Goal: Task Accomplishment & Management: Complete application form

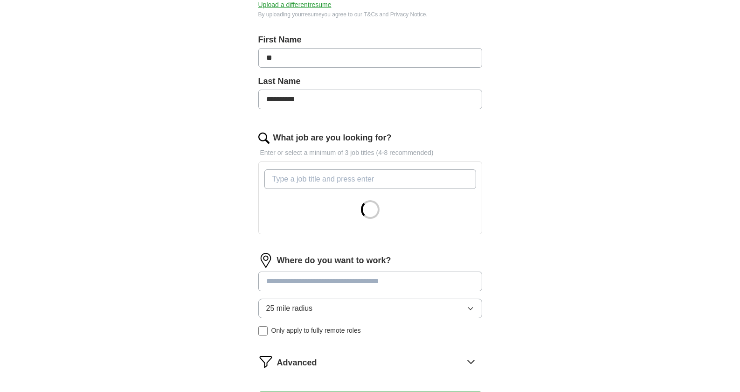
scroll to position [187, 0]
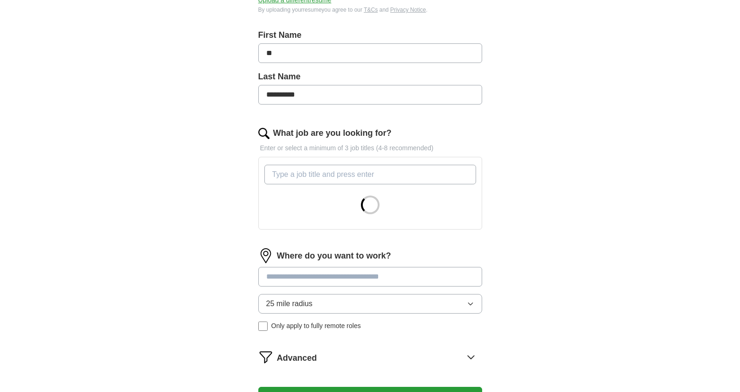
click at [310, 171] on input "What job are you looking for?" at bounding box center [370, 175] width 212 height 20
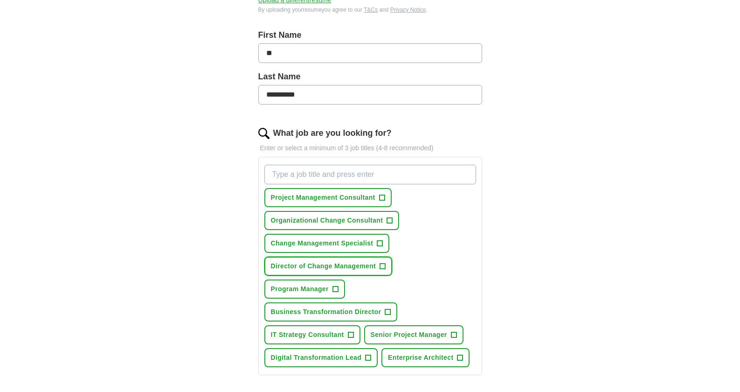
click at [384, 264] on span "+" at bounding box center [383, 266] width 6 height 7
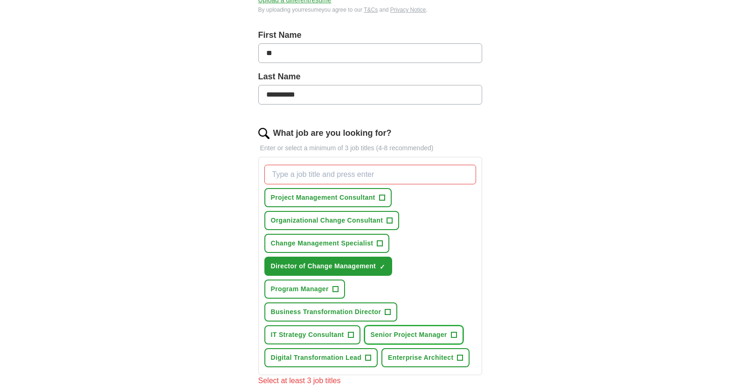
drag, startPoint x: 454, startPoint y: 333, endPoint x: 451, endPoint y: 317, distance: 16.2
click at [454, 333] on span "+" at bounding box center [454, 334] width 6 height 7
click at [389, 218] on span "+" at bounding box center [390, 220] width 6 height 7
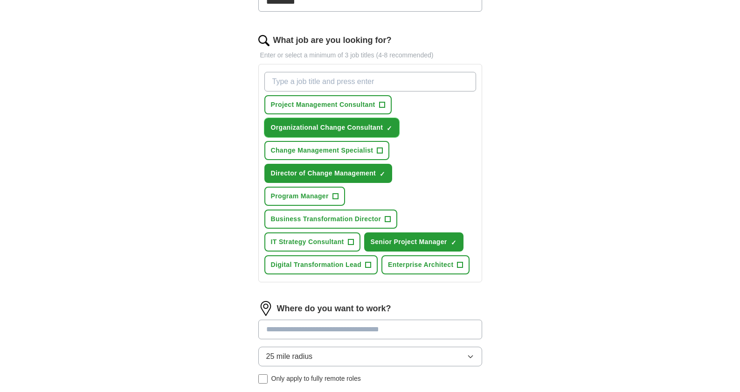
scroll to position [280, 0]
click at [350, 238] on span "+" at bounding box center [351, 241] width 6 height 7
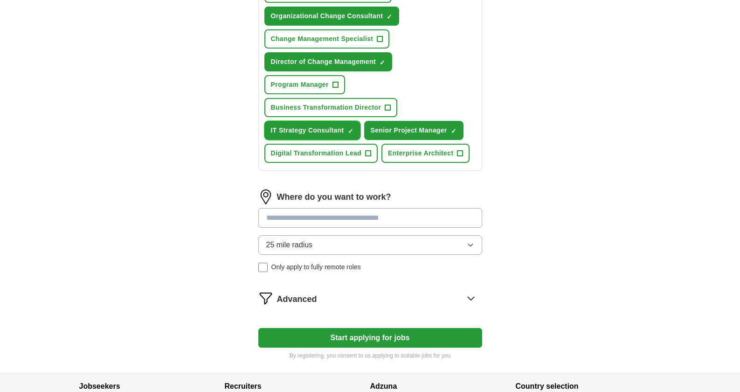
scroll to position [420, 0]
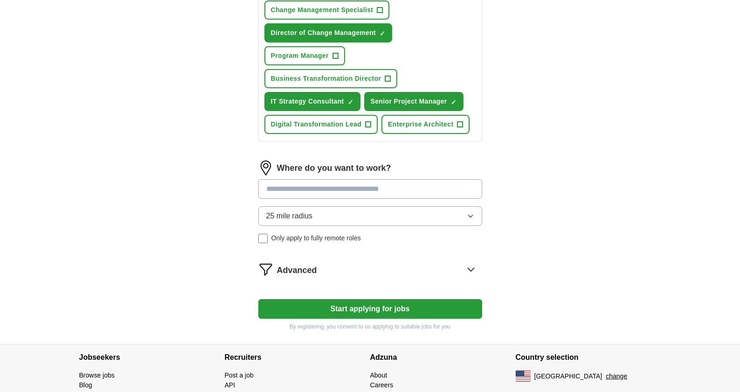
click at [412, 194] on input at bounding box center [370, 189] width 224 height 20
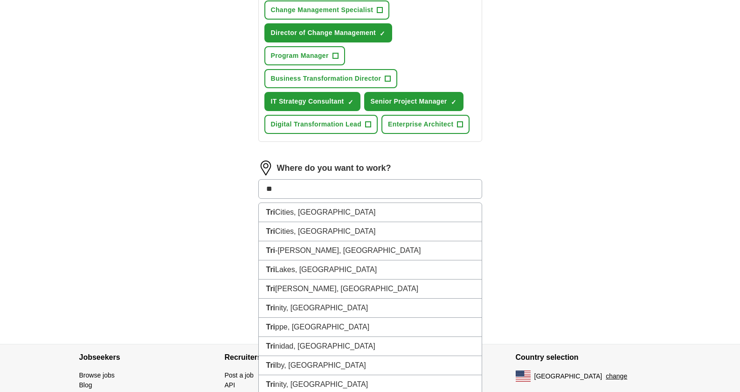
type input "*"
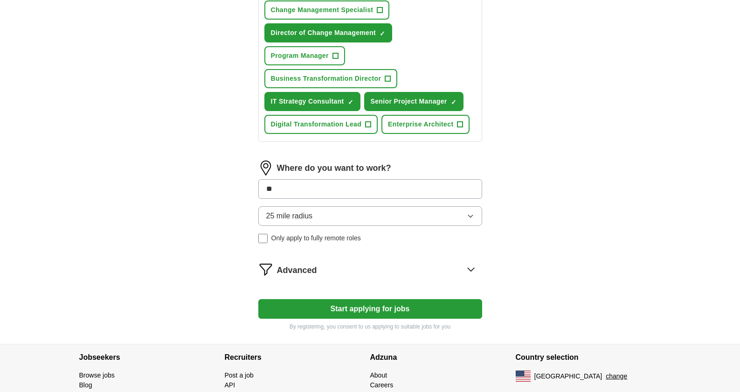
type input "***"
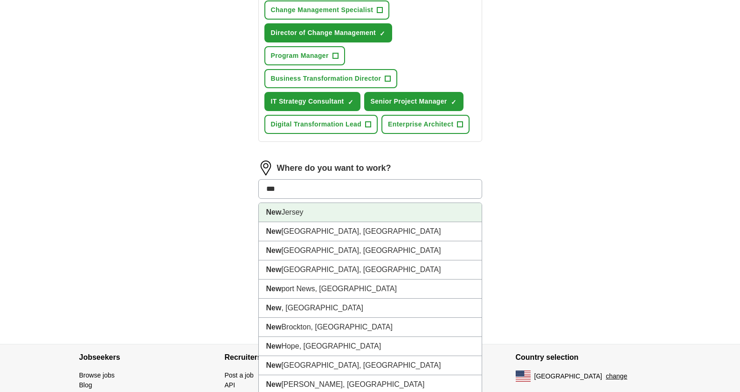
click at [295, 208] on li "[GEOGRAPHIC_DATA]" at bounding box center [370, 212] width 223 height 19
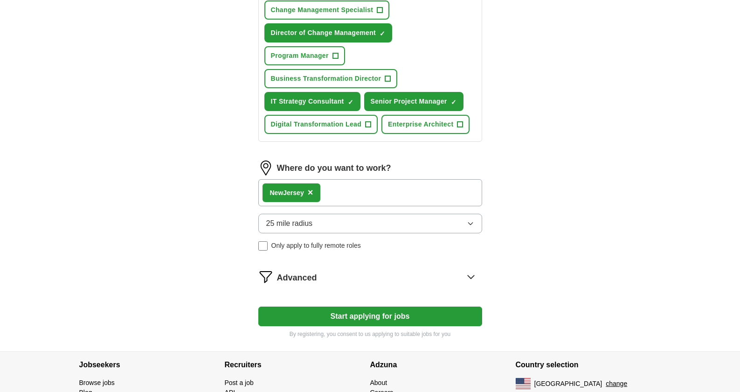
click at [346, 190] on div "New Jersey ×" at bounding box center [370, 192] width 224 height 27
click at [347, 191] on div "New Jersey ×" at bounding box center [370, 192] width 224 height 27
click at [470, 191] on div "New Jersey ×" at bounding box center [370, 192] width 224 height 27
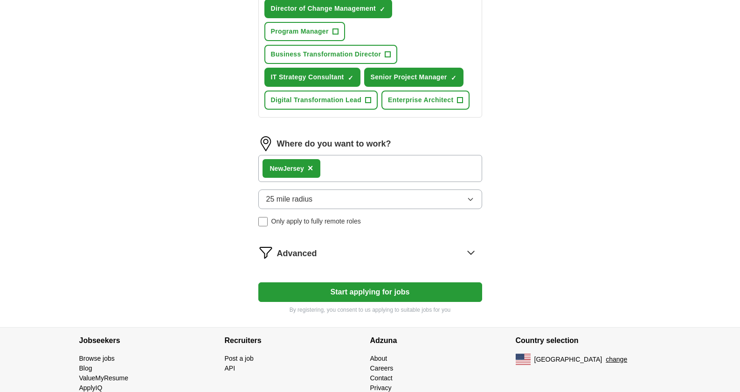
scroll to position [473, 0]
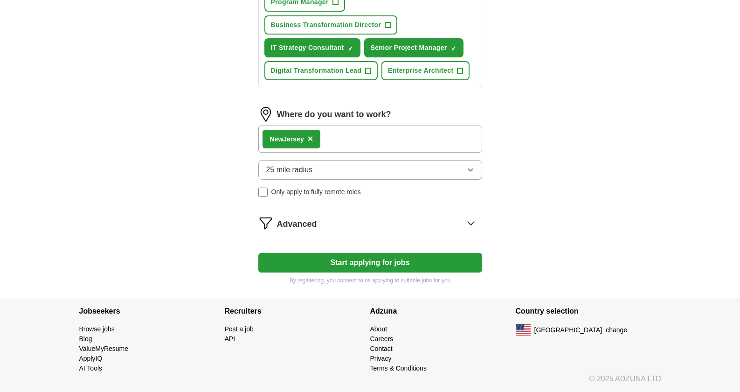
click at [353, 132] on div "New Jersey ×" at bounding box center [370, 138] width 224 height 27
drag, startPoint x: 353, startPoint y: 139, endPoint x: 322, endPoint y: 135, distance: 30.5
click at [352, 139] on div "New Jersey ×" at bounding box center [370, 138] width 224 height 27
click at [272, 114] on img at bounding box center [265, 114] width 15 height 15
click at [467, 165] on button "25 mile radius" at bounding box center [370, 170] width 224 height 20
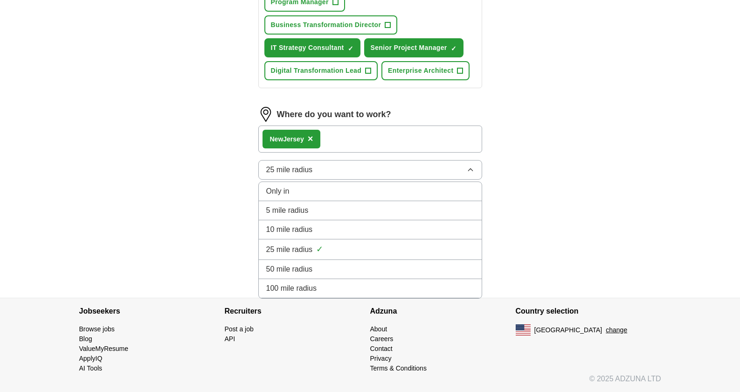
click at [321, 264] on div "50 mile radius" at bounding box center [370, 269] width 208 height 11
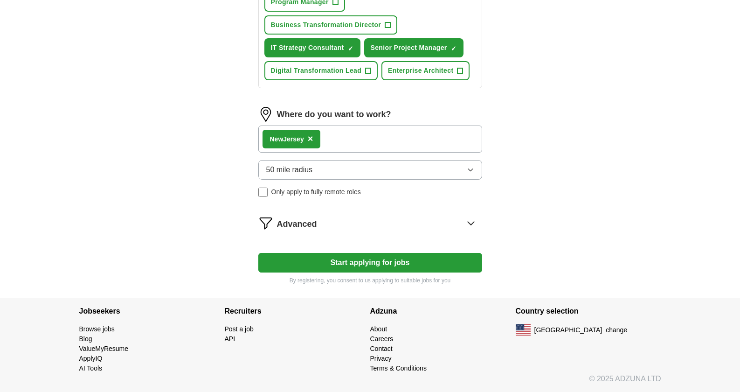
drag, startPoint x: 356, startPoint y: 265, endPoint x: 393, endPoint y: 240, distance: 44.4
click at [357, 265] on button "Start applying for jobs" at bounding box center [370, 263] width 224 height 20
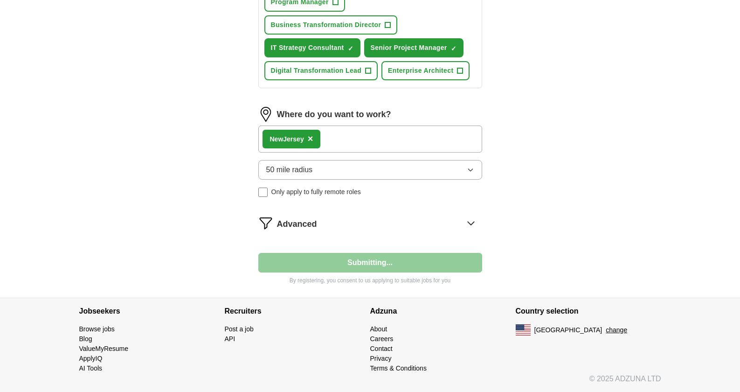
select select "**"
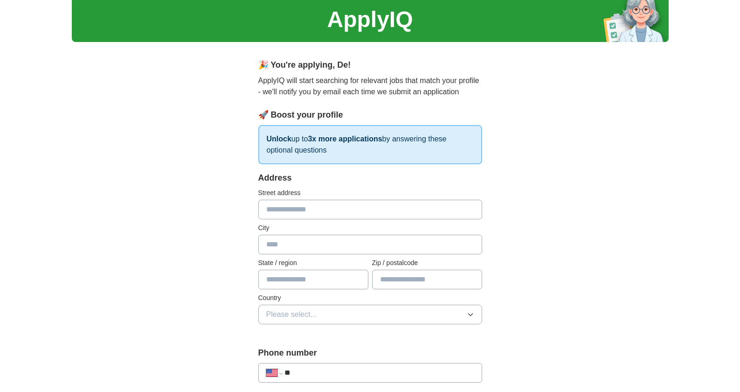
scroll to position [47, 0]
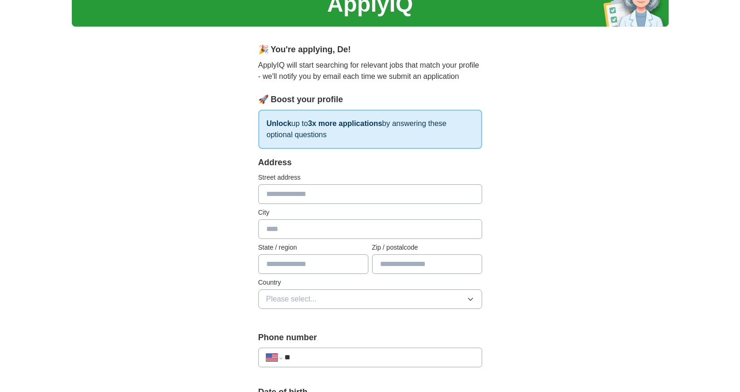
click at [365, 225] on input "text" at bounding box center [370, 229] width 224 height 20
type input "********"
click at [324, 266] on input "text" at bounding box center [313, 264] width 110 height 20
type input "**********"
click at [424, 267] on input "text" at bounding box center [427, 264] width 110 height 20
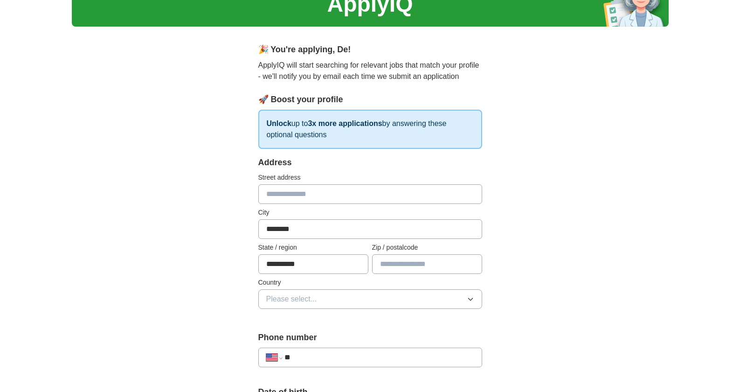
click at [466, 296] on button "Please select..." at bounding box center [370, 299] width 224 height 20
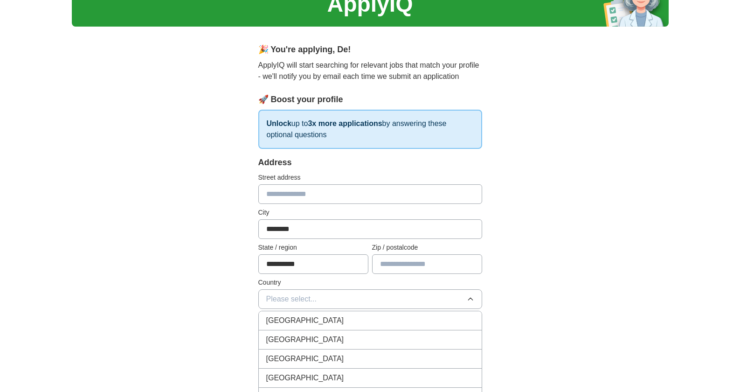
click at [381, 334] on div "[GEOGRAPHIC_DATA]" at bounding box center [370, 339] width 208 height 11
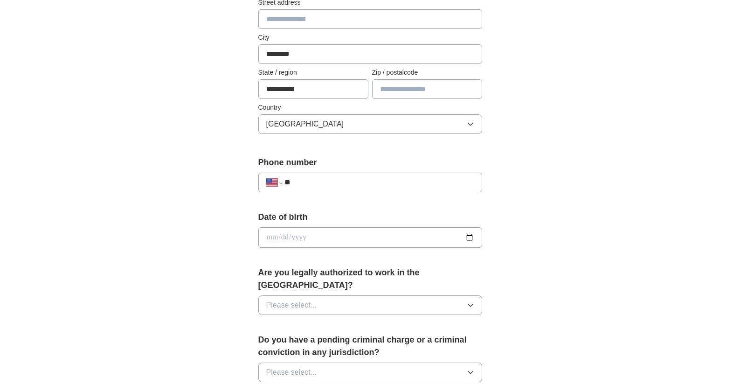
scroll to position [233, 0]
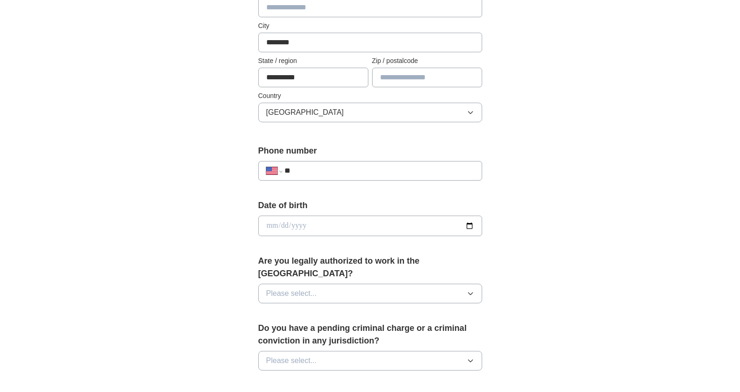
click at [471, 290] on icon "button" at bounding box center [470, 293] width 7 height 7
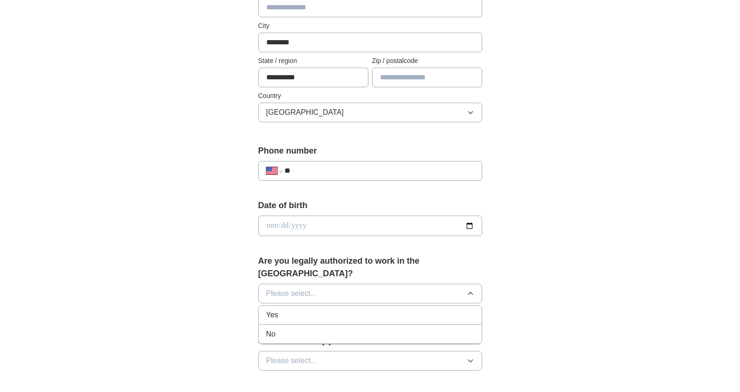
click at [373, 306] on li "Yes" at bounding box center [370, 315] width 223 height 19
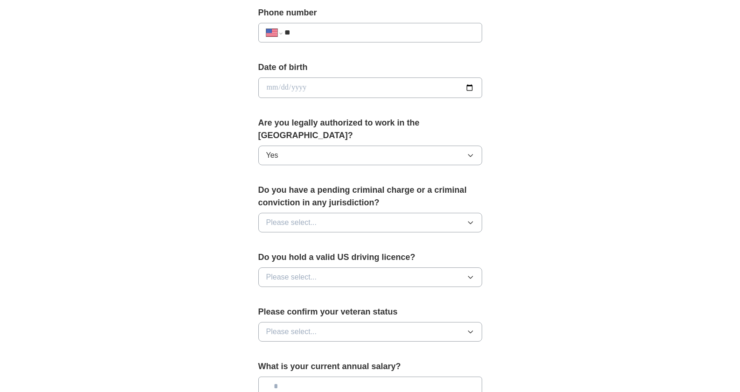
scroll to position [373, 0]
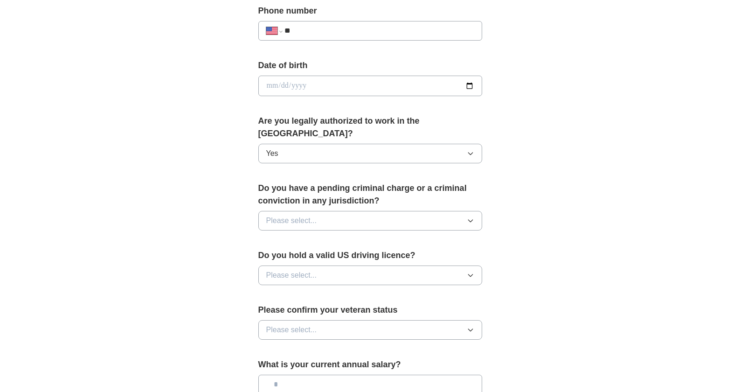
click at [468, 211] on button "Please select..." at bounding box center [370, 221] width 224 height 20
click at [384, 256] on div "No" at bounding box center [370, 261] width 208 height 11
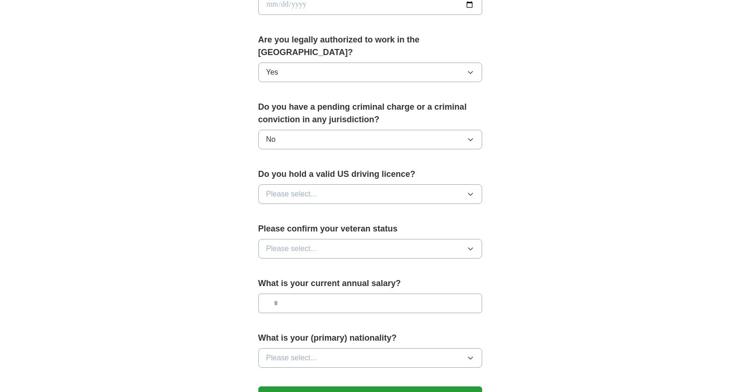
scroll to position [466, 0]
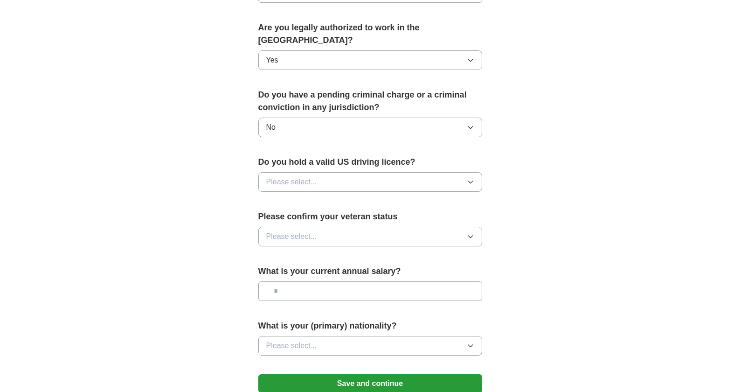
click at [467, 178] on icon "button" at bounding box center [470, 181] width 7 height 7
click at [416, 198] on div "Yes" at bounding box center [370, 203] width 208 height 11
click at [478, 227] on button "Please select..." at bounding box center [370, 237] width 224 height 20
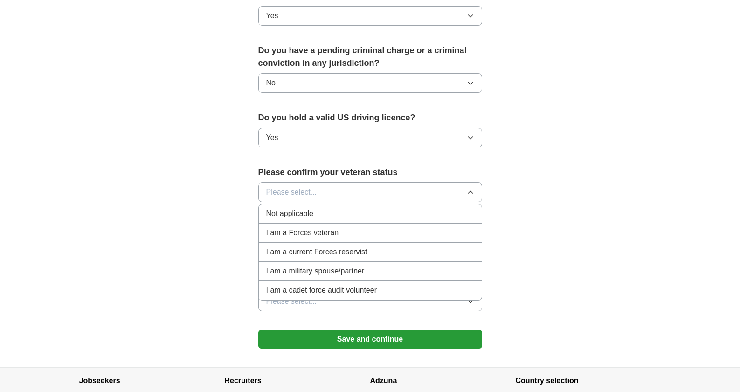
scroll to position [513, 0]
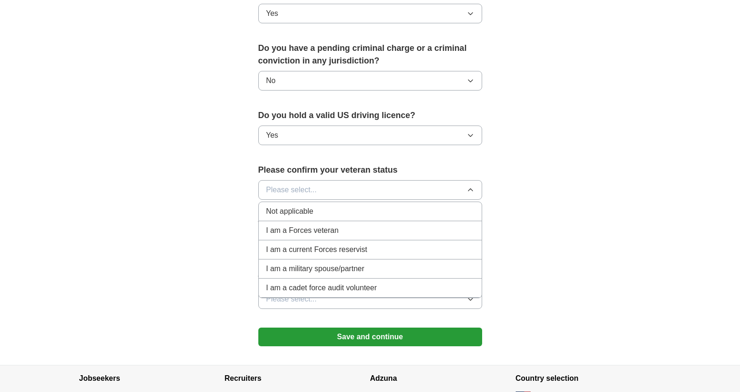
click at [384, 206] on div "Not applicable" at bounding box center [370, 211] width 208 height 11
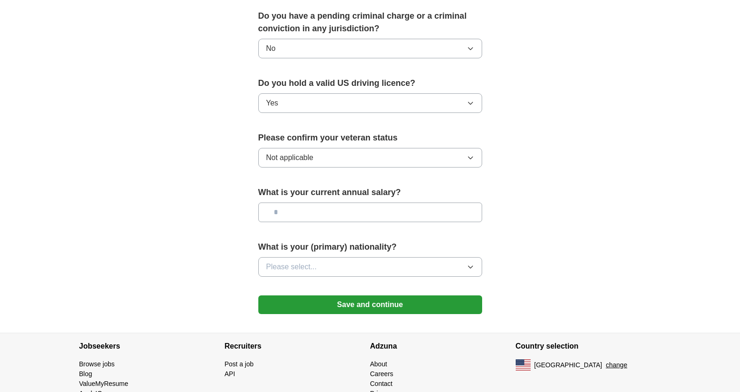
scroll to position [568, 0]
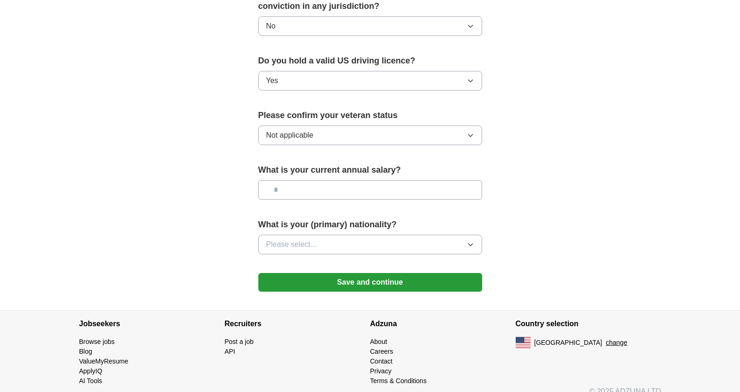
click at [473, 241] on icon "button" at bounding box center [470, 244] width 7 height 7
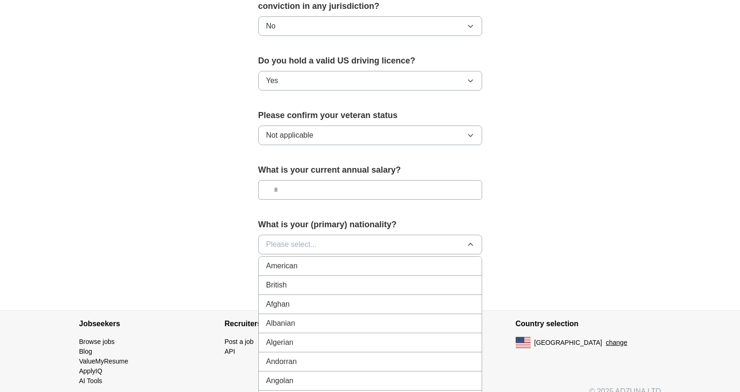
click at [449, 260] on div "American" at bounding box center [370, 265] width 208 height 11
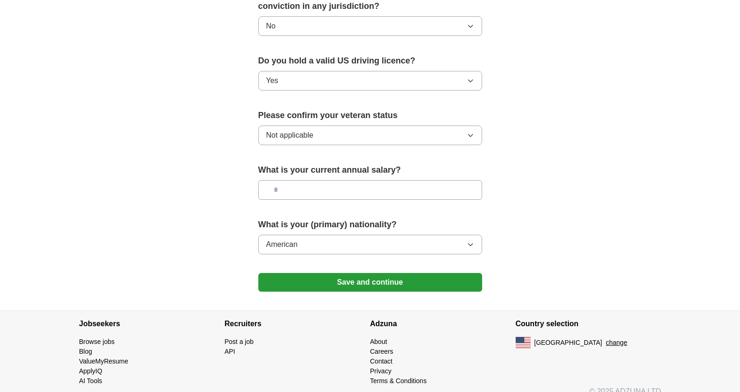
click at [423, 180] on input "text" at bounding box center [370, 190] width 224 height 20
type input "********"
drag, startPoint x: 390, startPoint y: 274, endPoint x: 632, endPoint y: 207, distance: 250.2
click at [393, 274] on button "Save and continue" at bounding box center [370, 282] width 224 height 19
